Goal: Information Seeking & Learning: Find specific fact

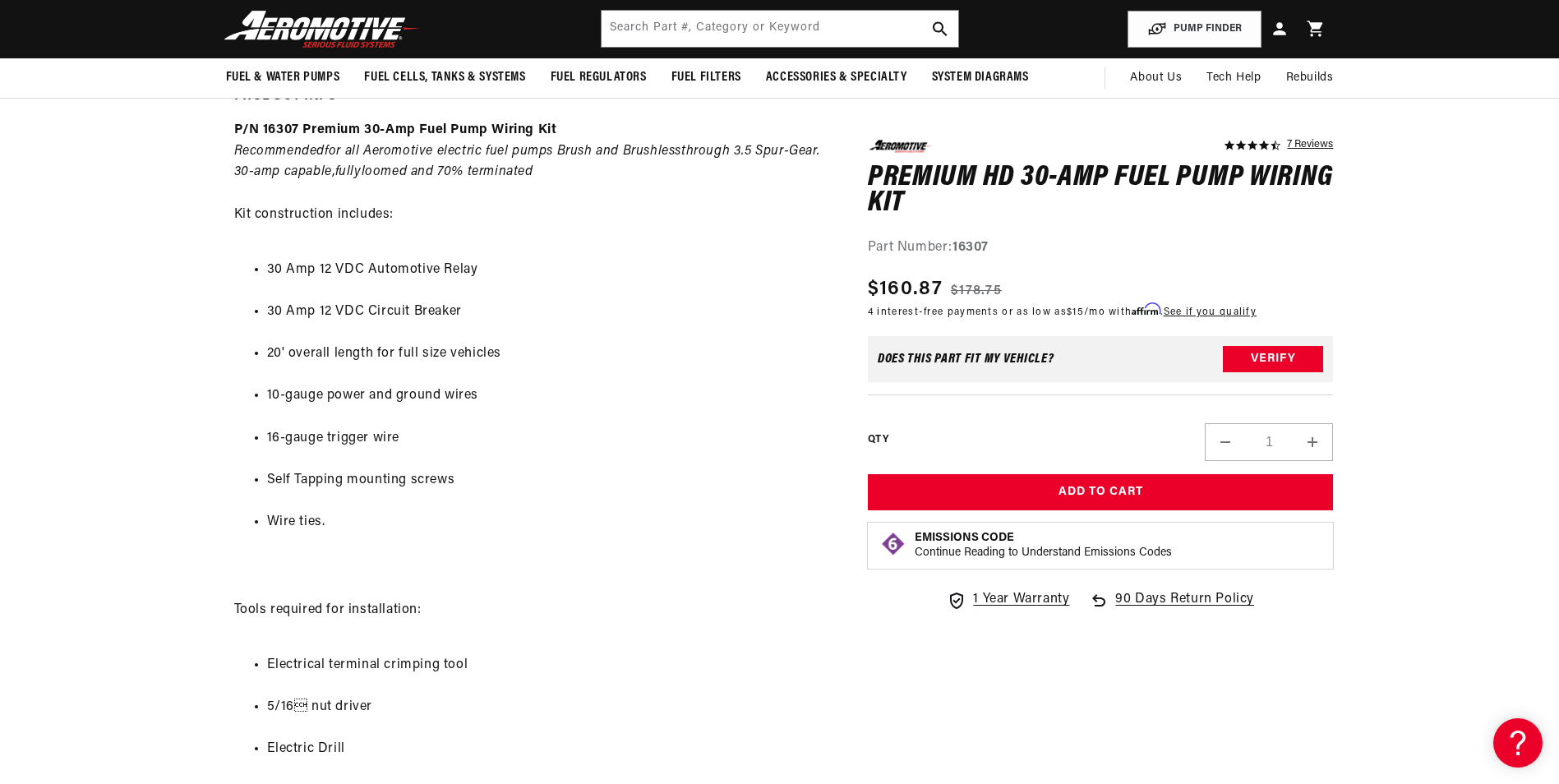
scroll to position [739, 0]
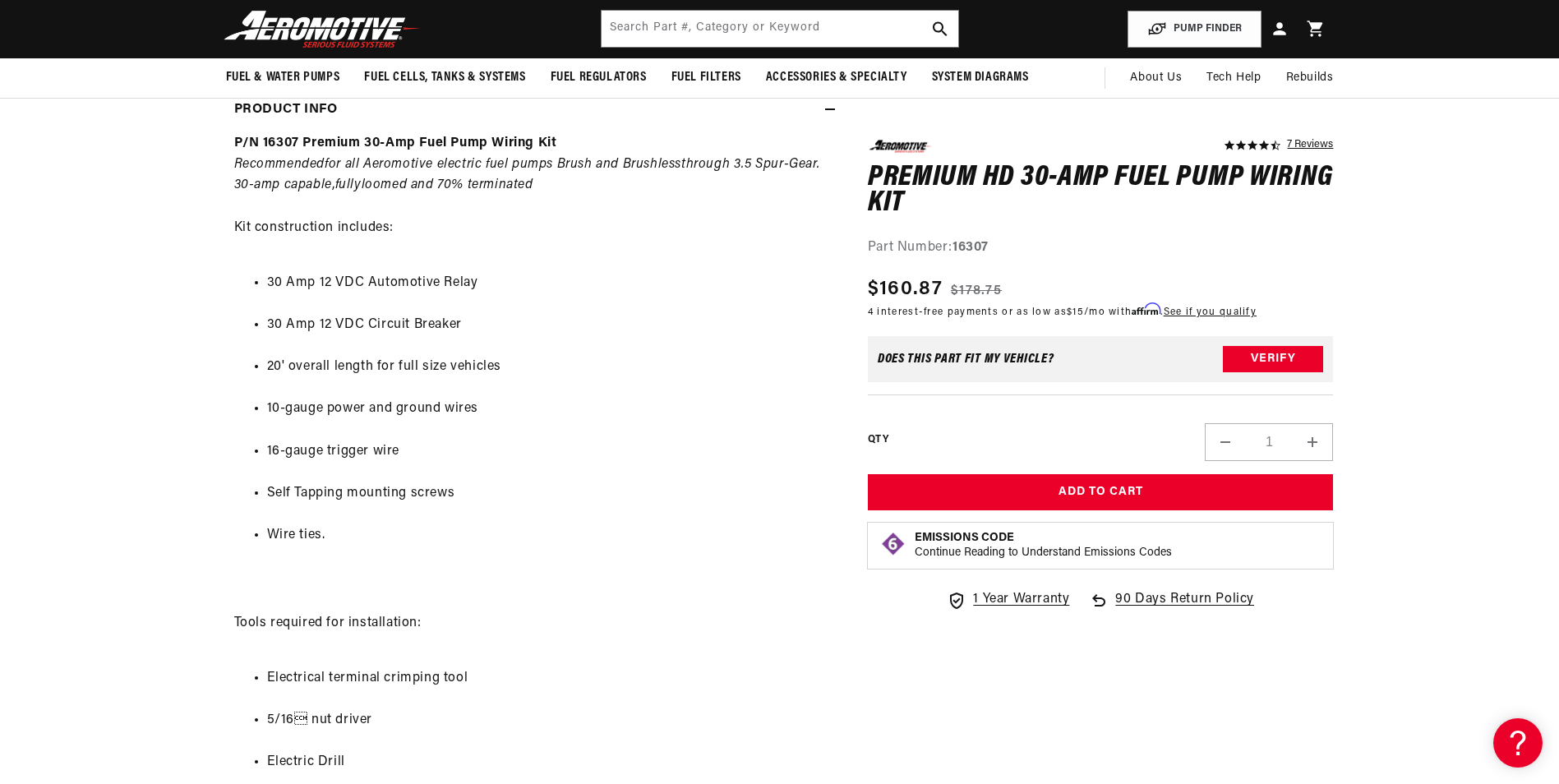
drag, startPoint x: 730, startPoint y: 9, endPoint x: 728, endPoint y: 25, distance: 16.1
click at [730, 10] on header "Fuel & Water Pumps Back In-Tank In-Line Fuel Pumps" at bounding box center [780, 29] width 1190 height 58
click at [728, 30] on input "text" at bounding box center [780, 29] width 356 height 36
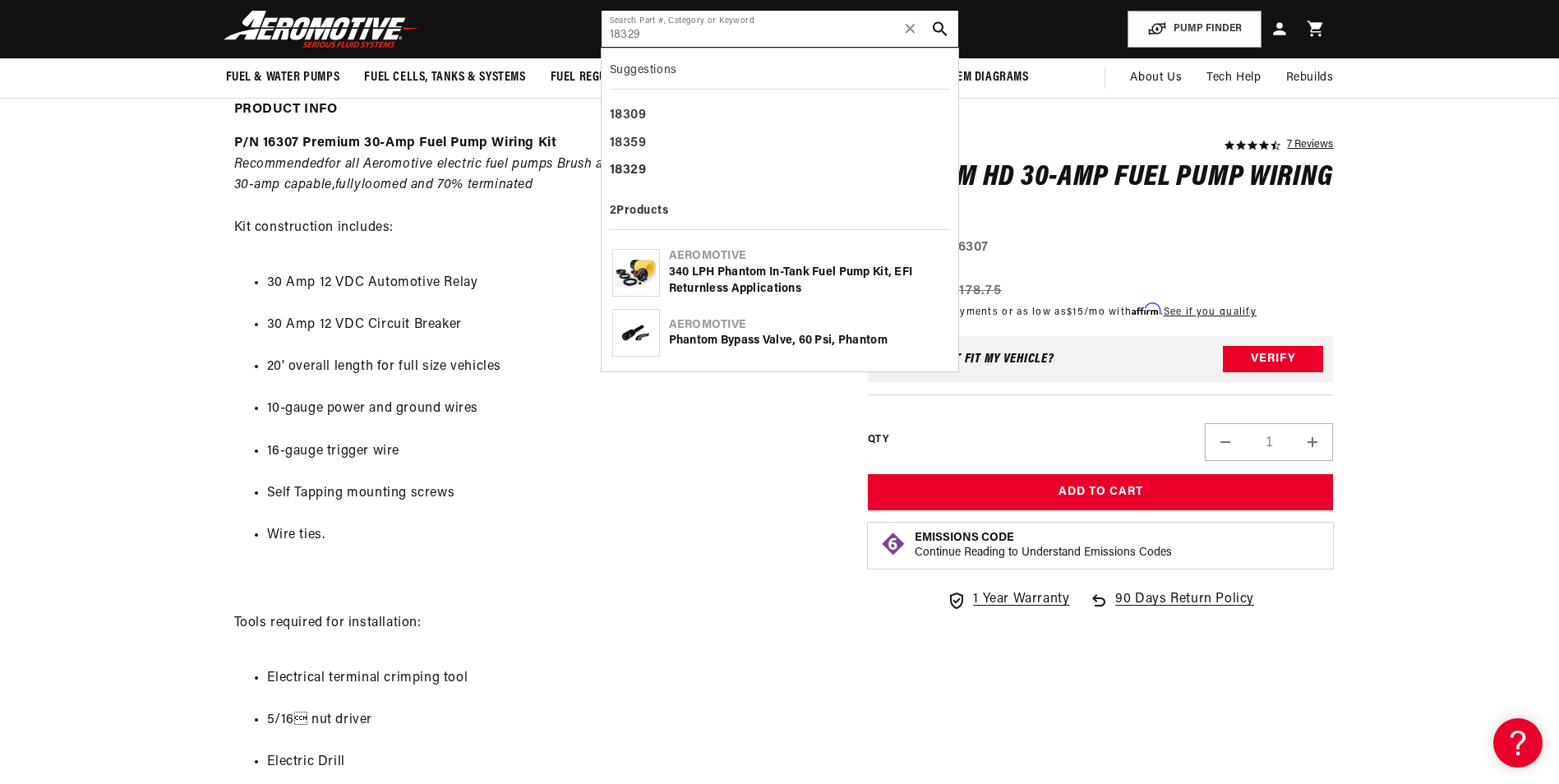
type input "18329"
click at [759, 288] on div "340 LPH Phantom In-Tank Fuel Pump Kit, EFI Returnless Applications" at bounding box center [808, 281] width 278 height 32
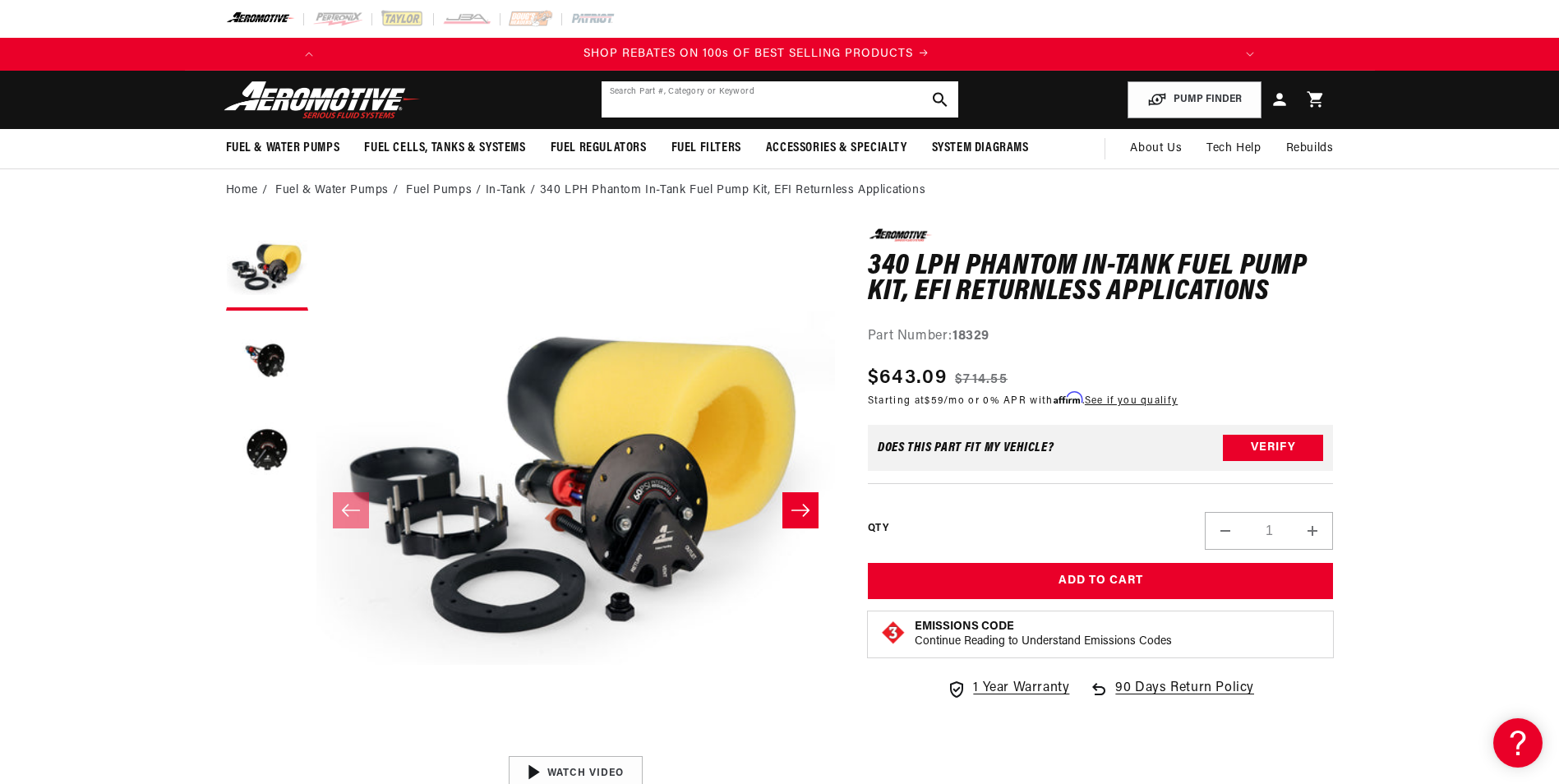
scroll to position [0, 932]
click at [678, 100] on input "text" at bounding box center [780, 99] width 356 height 36
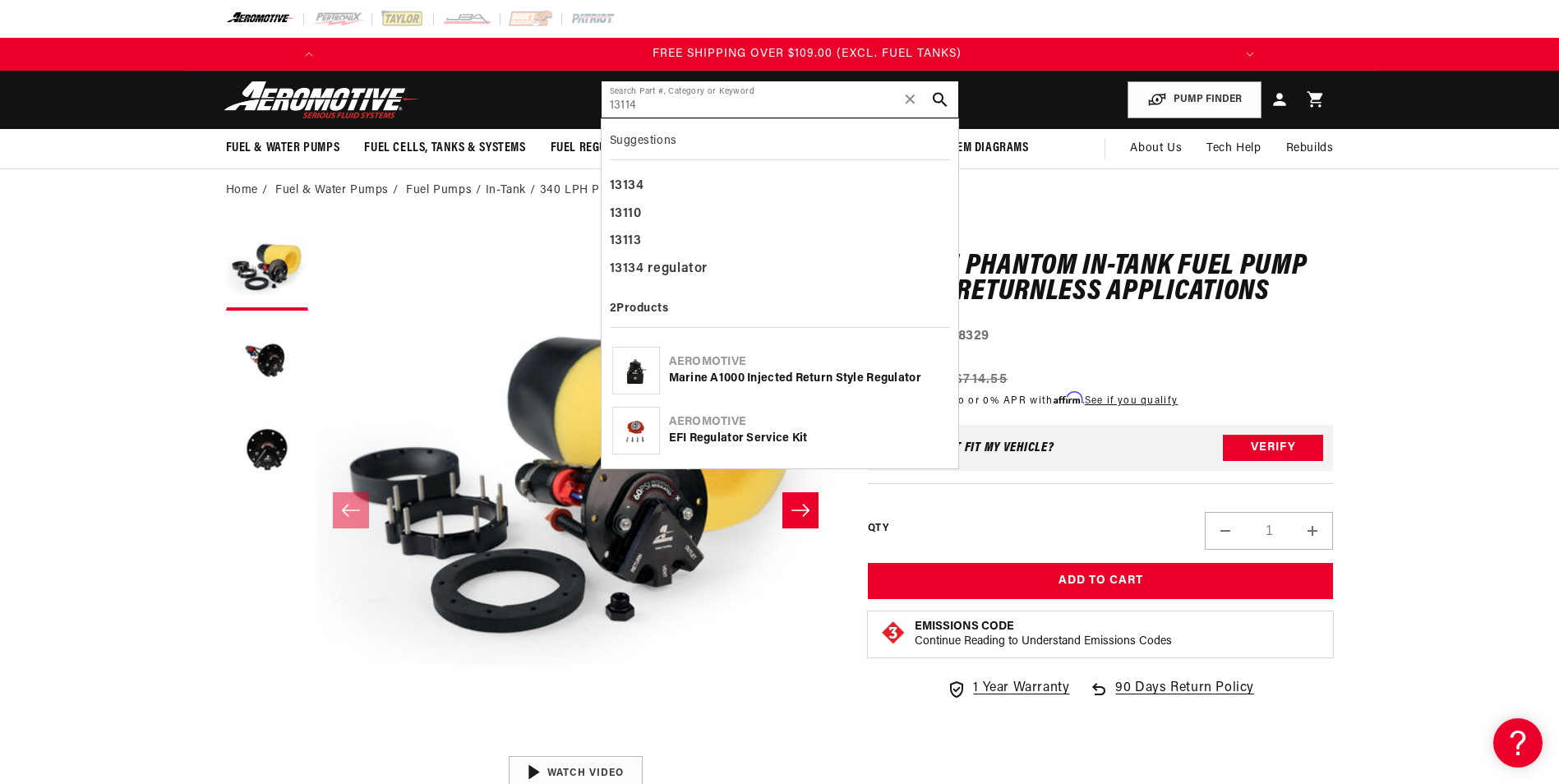
scroll to position [0, 1864]
type input "13114"
click at [810, 373] on div "Marine A1000 Injected return style Regulator" at bounding box center [808, 378] width 278 height 16
